Goal: Communication & Community: Answer question/provide support

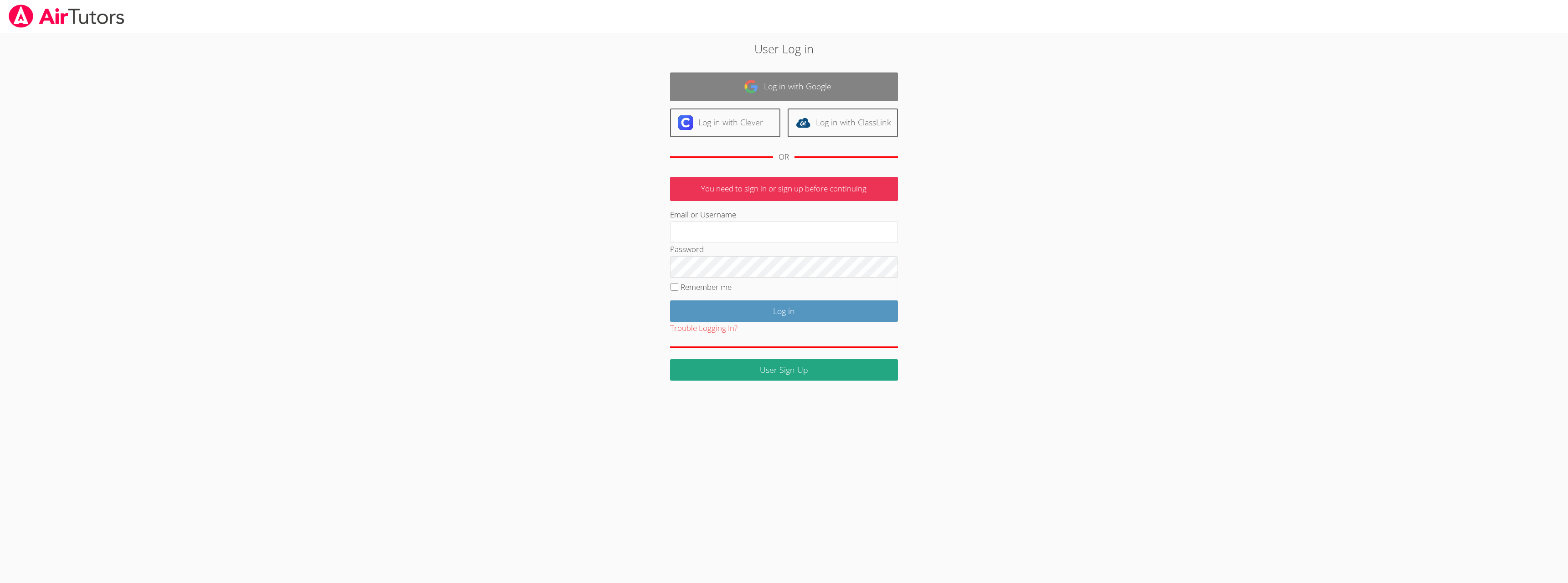
click at [786, 85] on link "Log in with Google" at bounding box center [784, 86] width 228 height 28
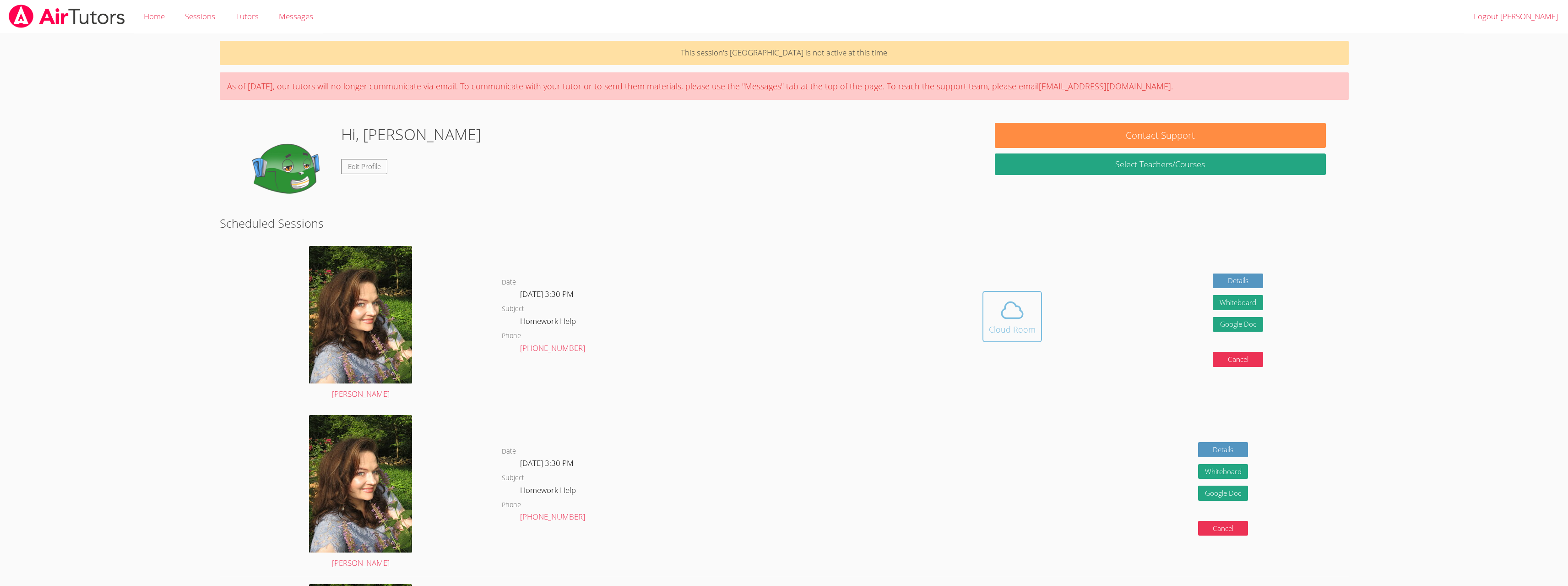
click at [1020, 316] on icon at bounding box center [1012, 310] width 26 height 26
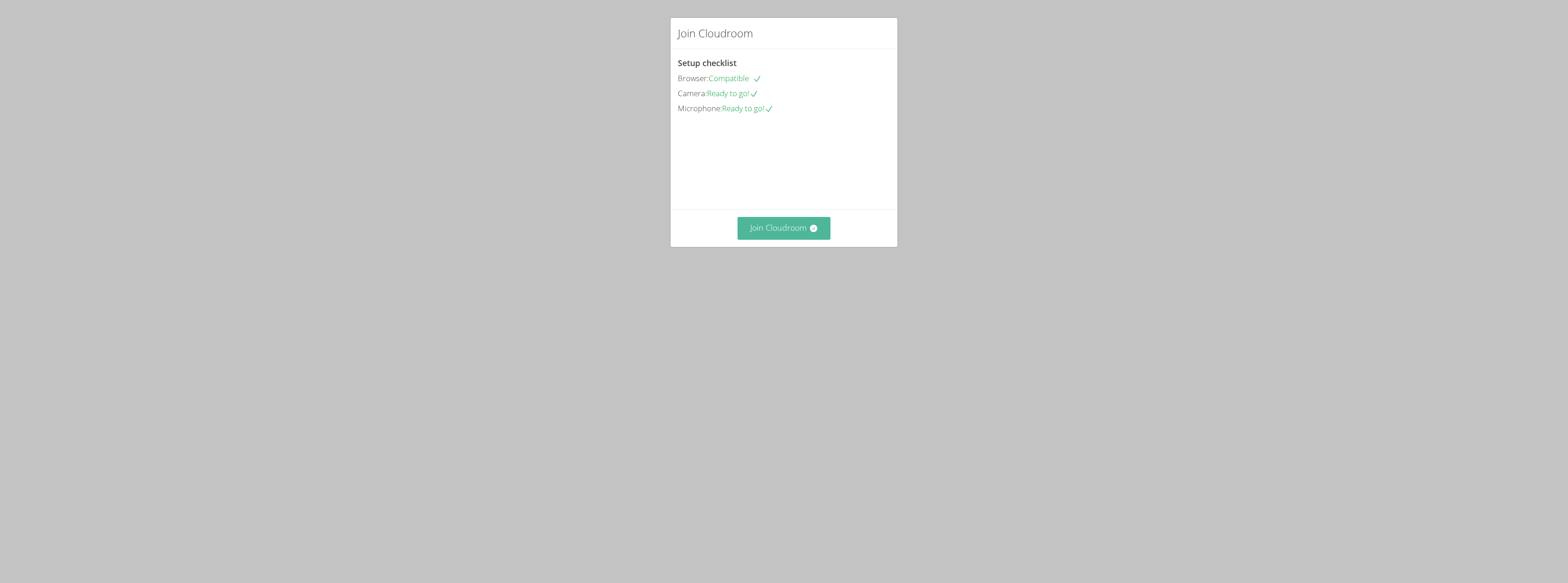
click at [788, 239] on button "Join Cloudroom" at bounding box center [784, 228] width 93 height 23
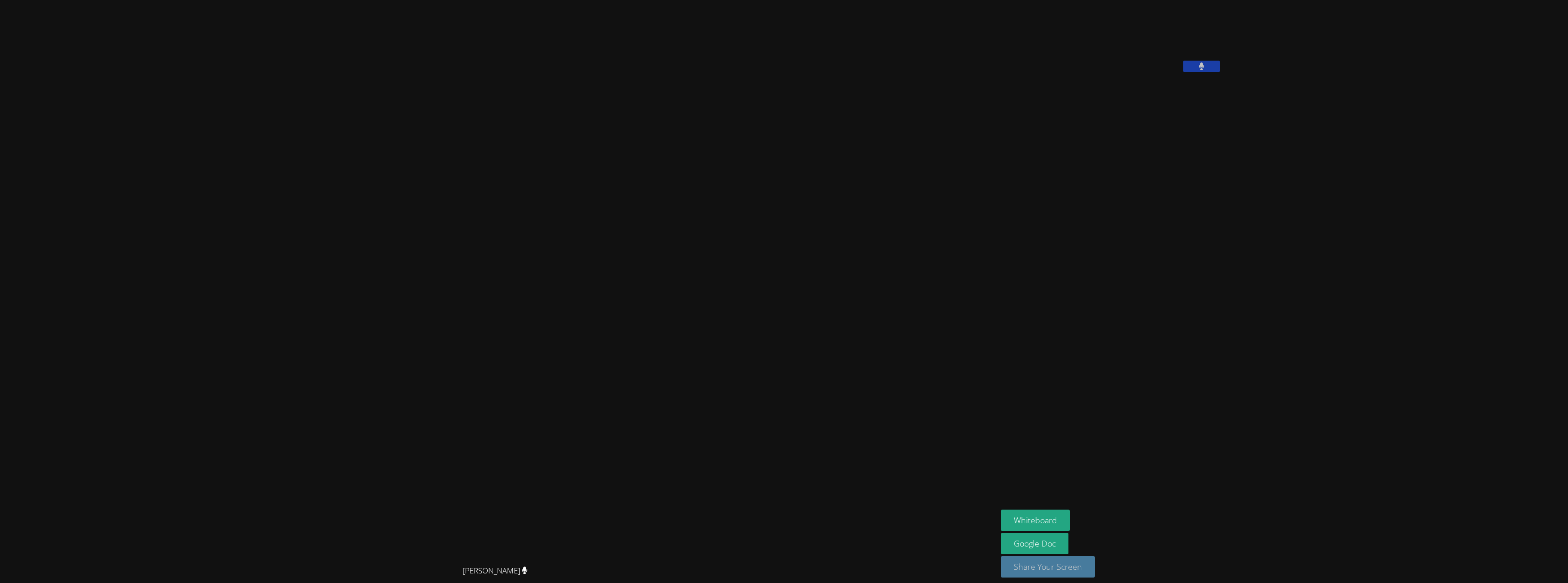
click at [1078, 563] on button "Share Your Screen" at bounding box center [1048, 566] width 94 height 21
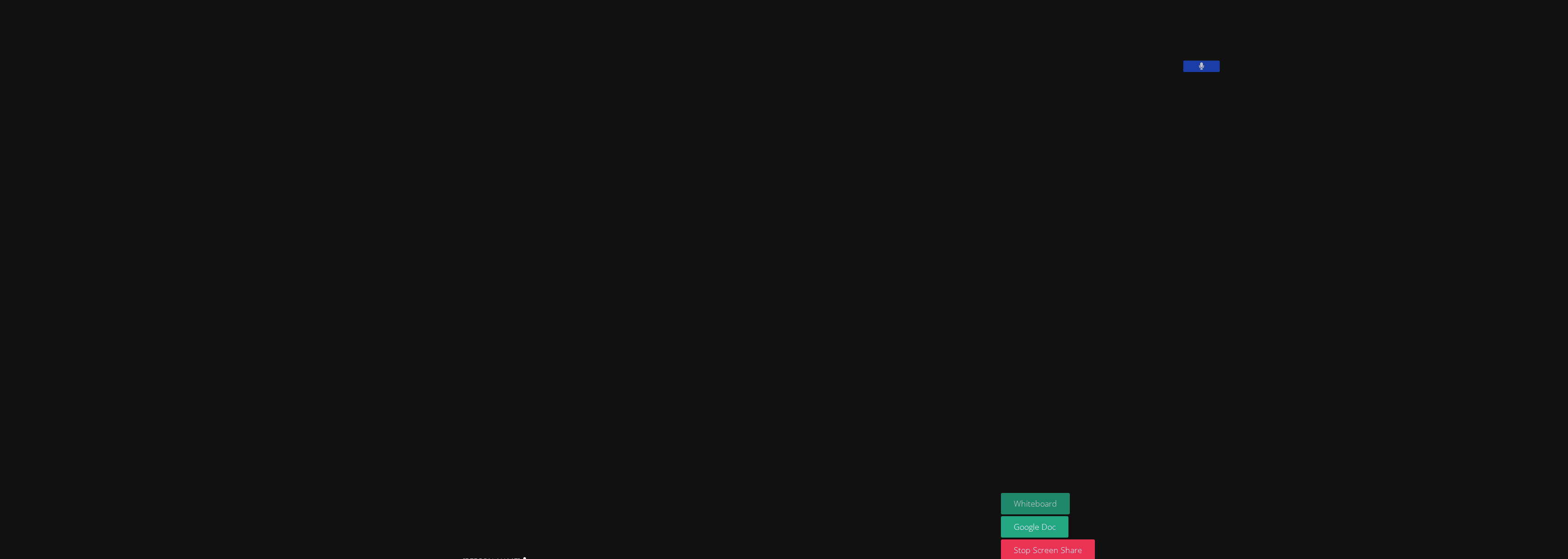
click at [1070, 501] on button "Whiteboard" at bounding box center [1035, 503] width 69 height 21
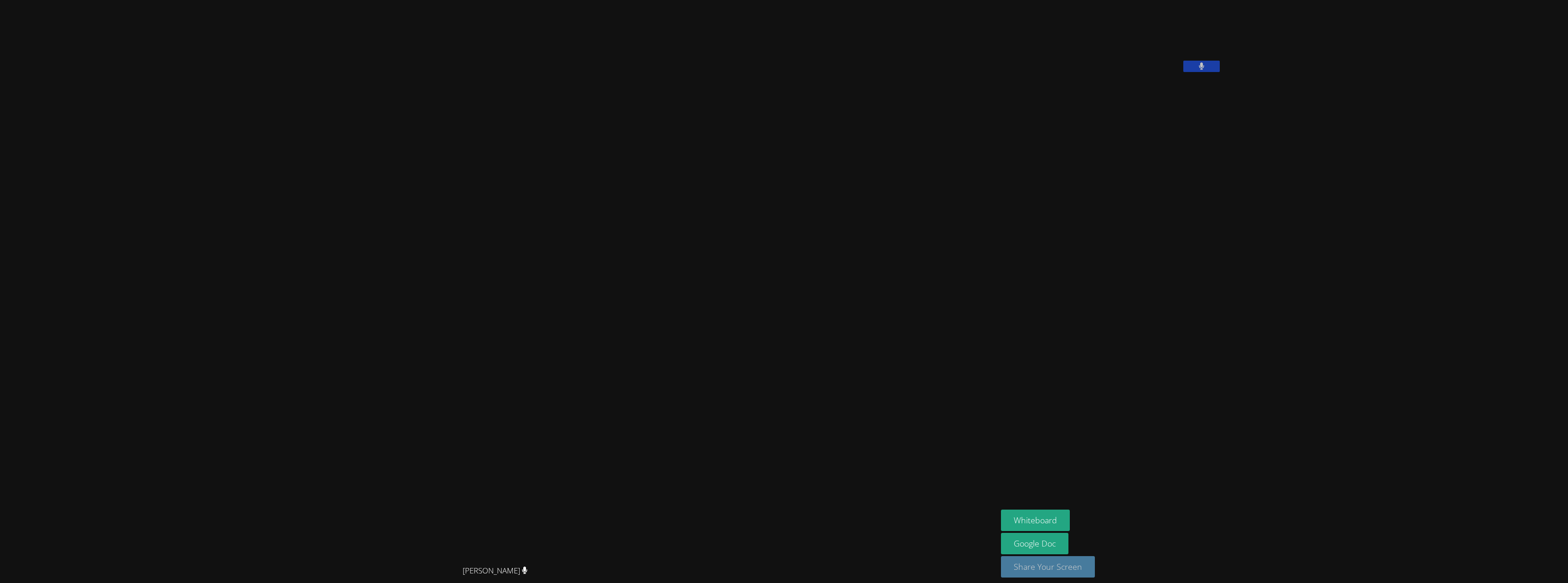
click at [1077, 572] on button "Share Your Screen" at bounding box center [1048, 566] width 94 height 21
click at [1204, 70] on icon at bounding box center [1201, 66] width 6 height 8
click at [1206, 70] on icon at bounding box center [1201, 66] width 9 height 8
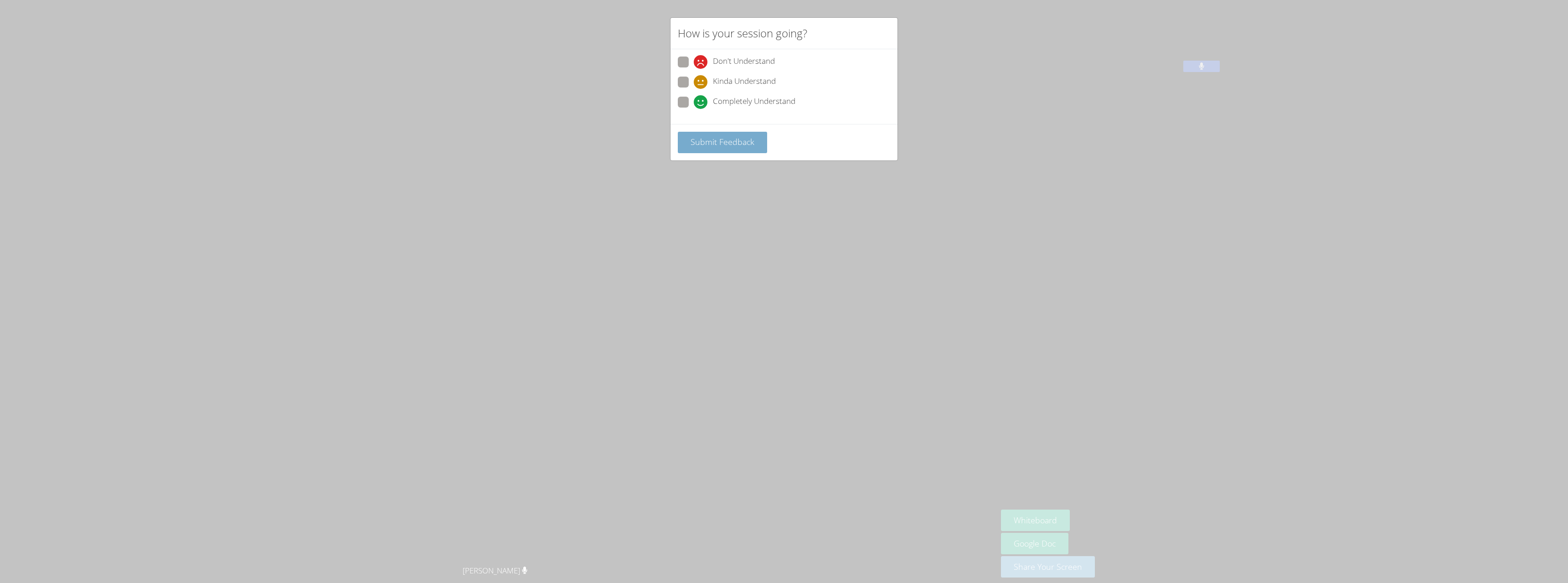
click at [704, 144] on span "Submit Feedback" at bounding box center [722, 142] width 64 height 11
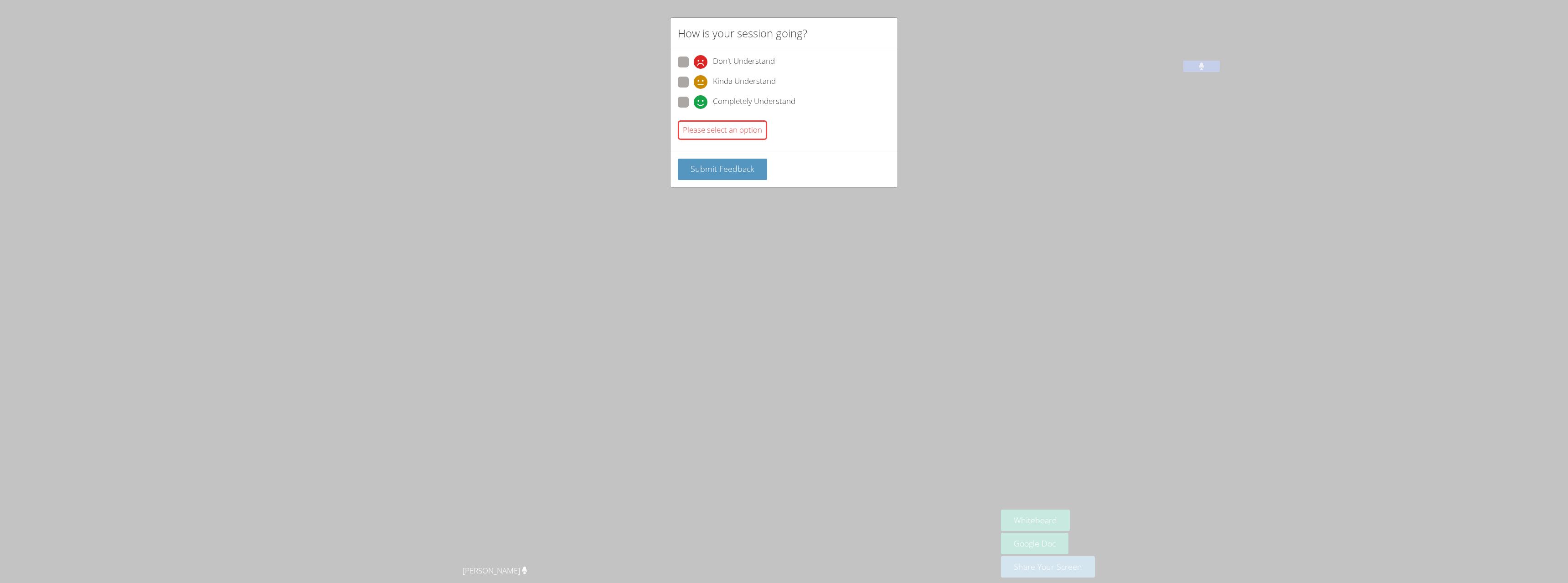
click at [744, 127] on div "Please select an option" at bounding box center [722, 131] width 89 height 20
click at [1112, 207] on div "How is your session going? Don't Understand Kinda Understand Completely Underst…" at bounding box center [784, 292] width 1568 height 583
click at [694, 58] on icon at bounding box center [700, 62] width 14 height 14
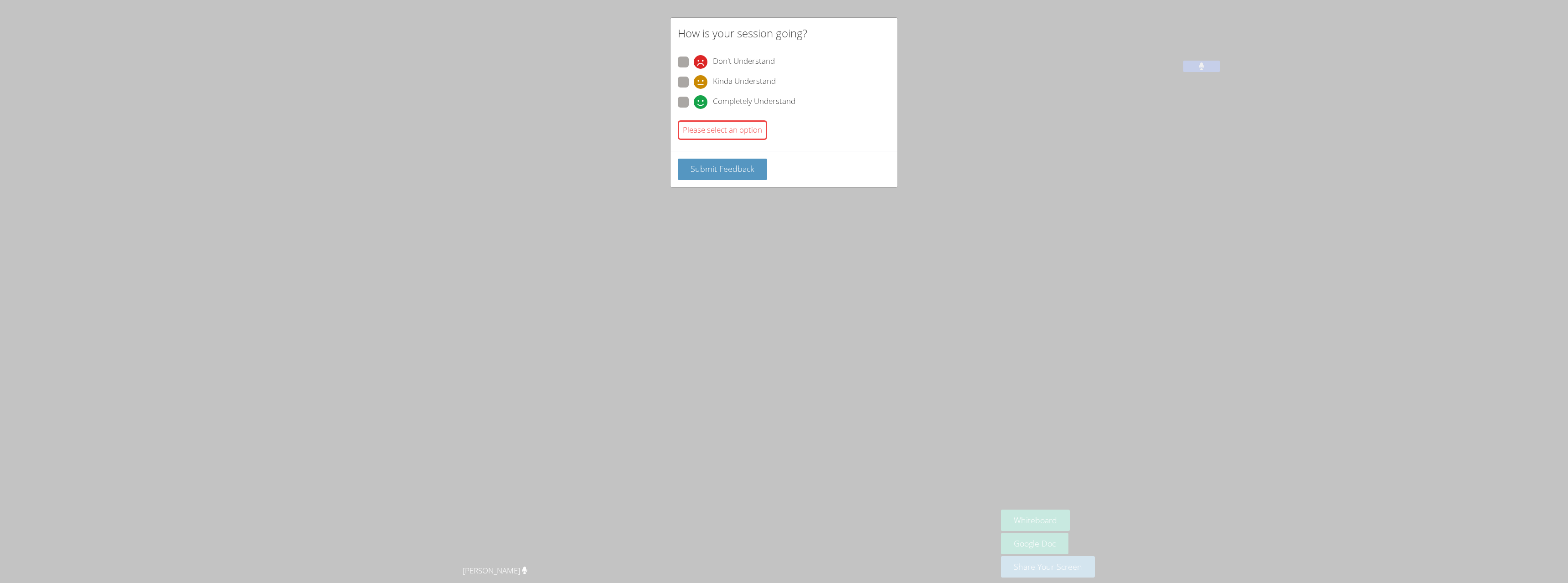
click at [694, 58] on input "Don't Understand" at bounding box center [698, 60] width 8 height 8
radio input "true"
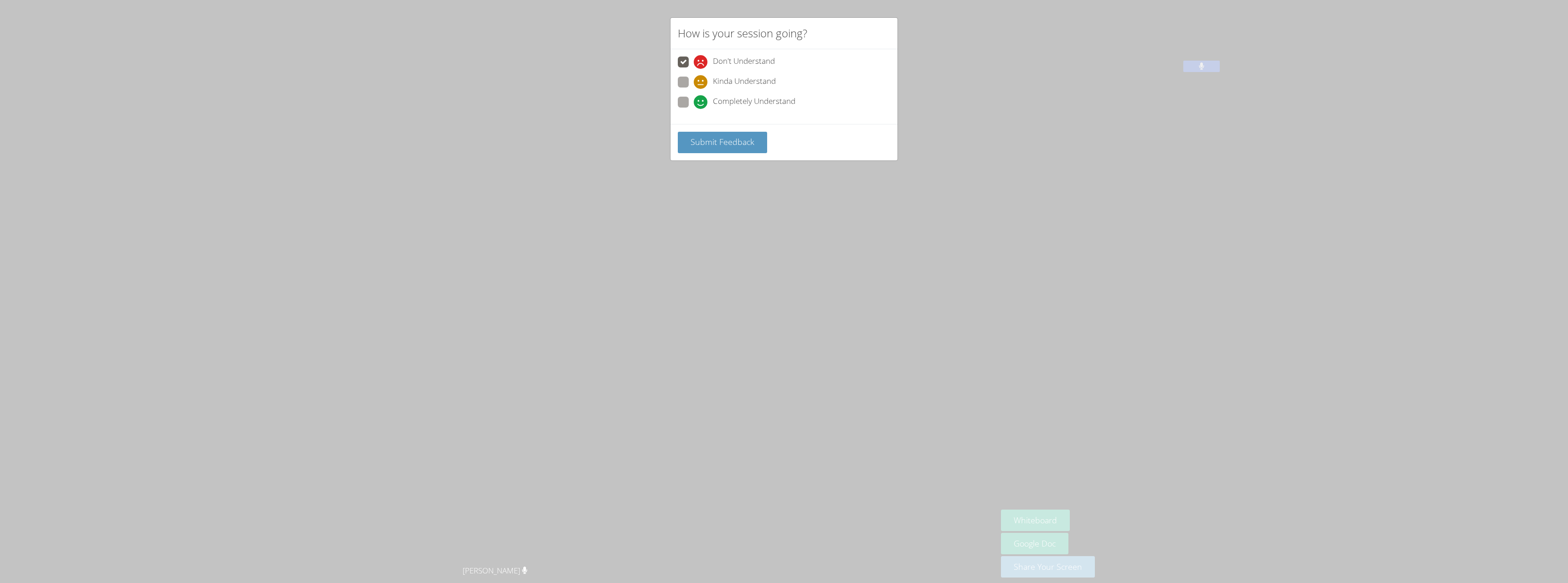
click at [709, 81] on div "Kinda Understand" at bounding box center [735, 82] width 82 height 14
click at [702, 81] on input "Kinda Understand" at bounding box center [698, 81] width 8 height 8
radio input "true"
click at [720, 100] on span "Completely Understand" at bounding box center [754, 102] width 83 height 14
click at [702, 100] on input "Completely Understand" at bounding box center [698, 101] width 8 height 8
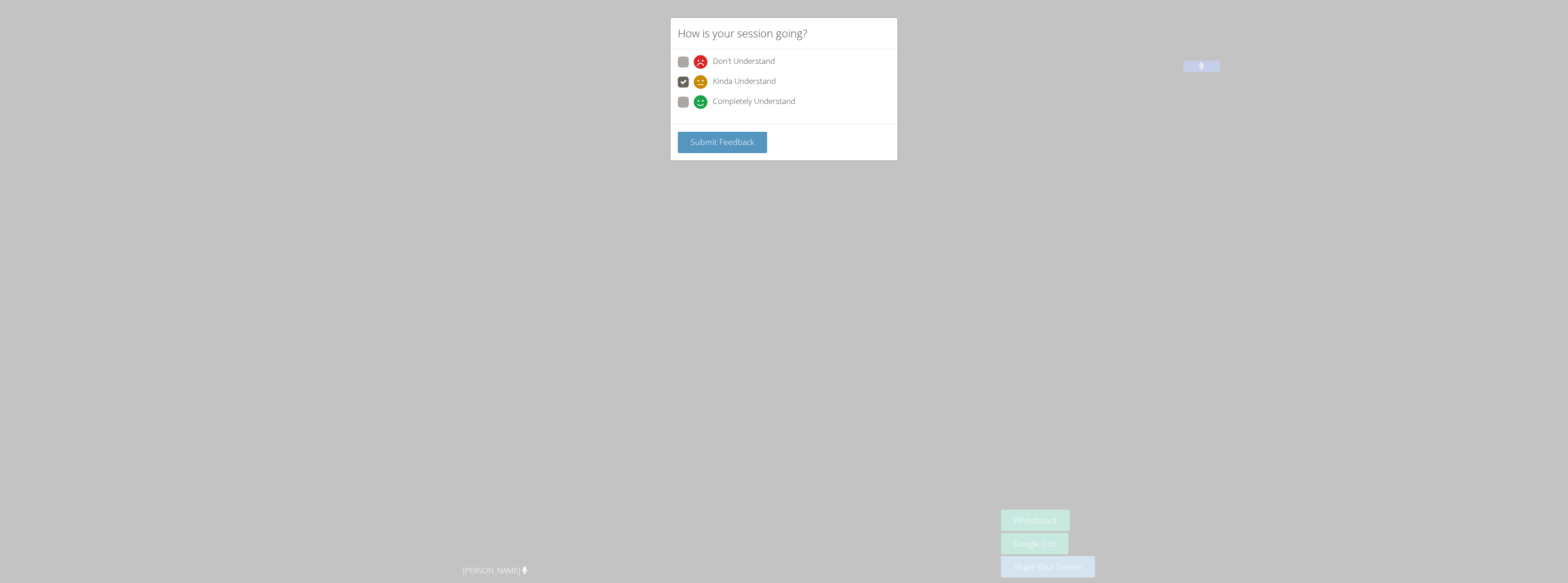
radio input "true"
drag, startPoint x: 712, startPoint y: 144, endPoint x: 712, endPoint y: 149, distance: 5.0
click at [712, 146] on span "Submit Feedback" at bounding box center [722, 142] width 64 height 11
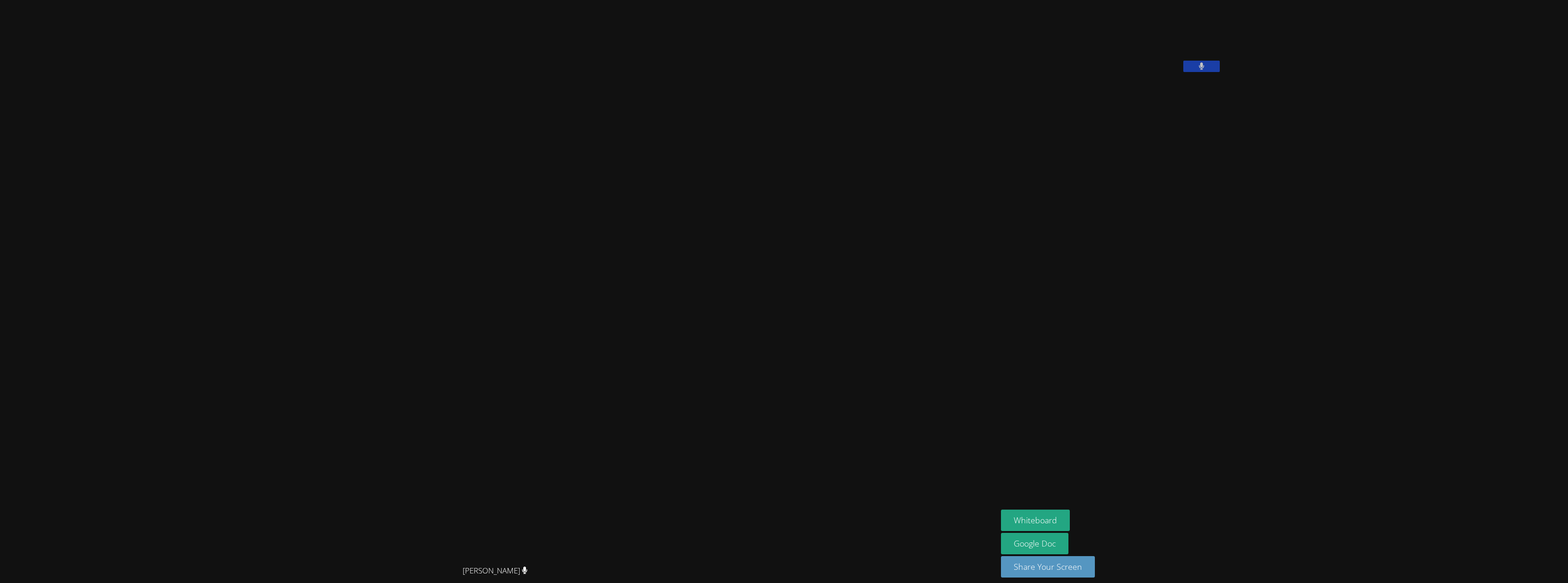
click at [1, 577] on main "Diana Carle Diana Carle" at bounding box center [498, 295] width 997 height 590
